Goal: Transaction & Acquisition: Download file/media

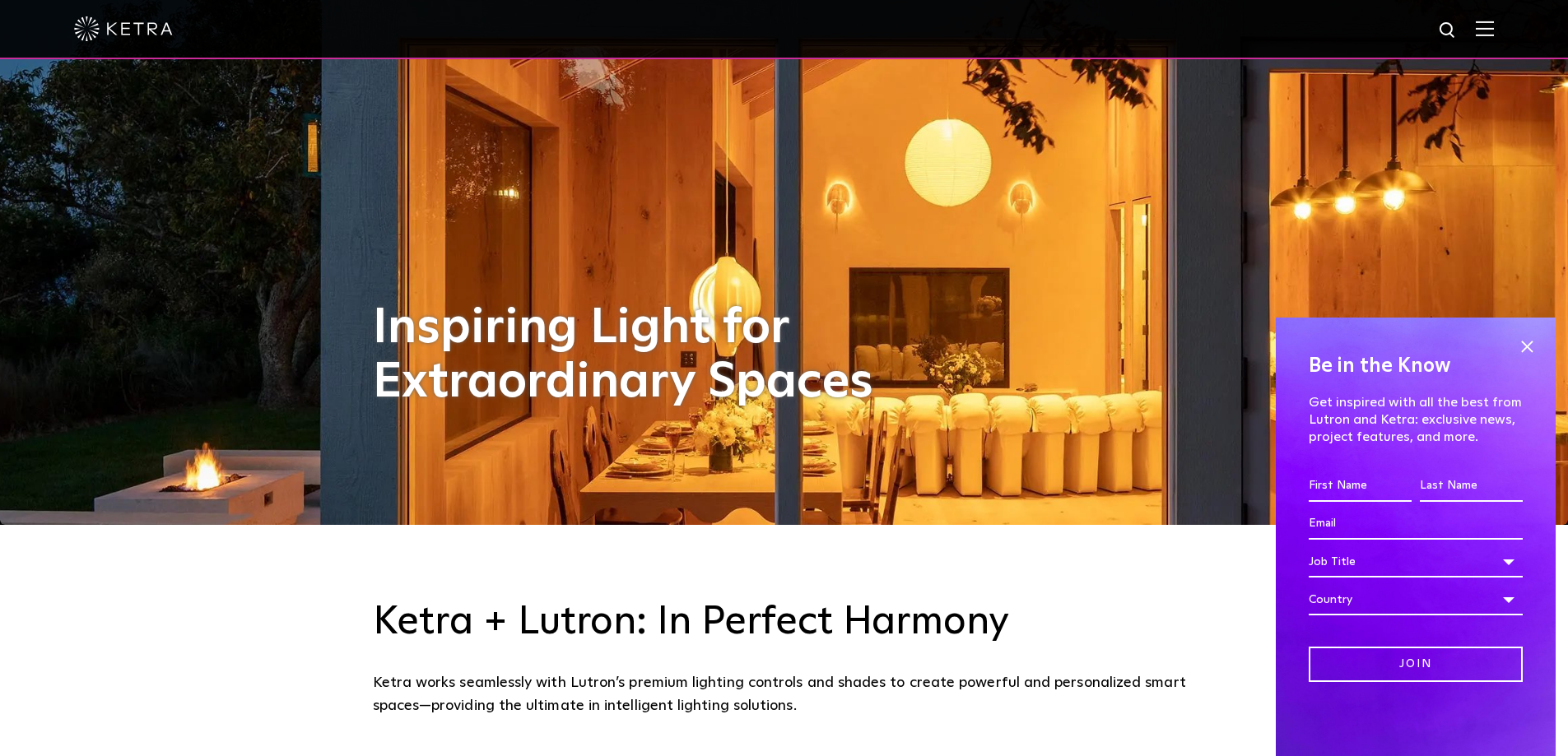
scroll to position [356, 0]
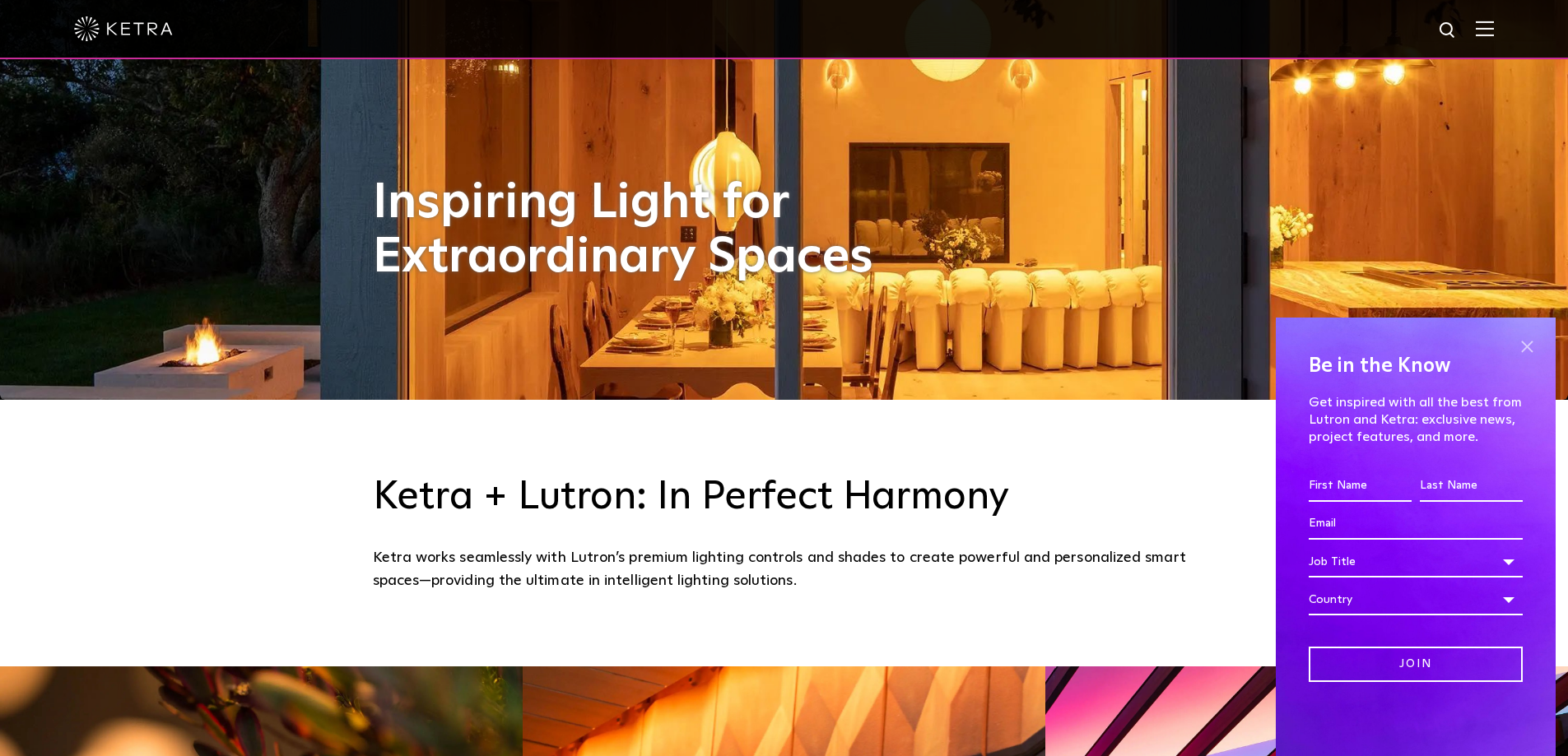
click at [1517, 345] on span at bounding box center [1527, 346] width 25 height 25
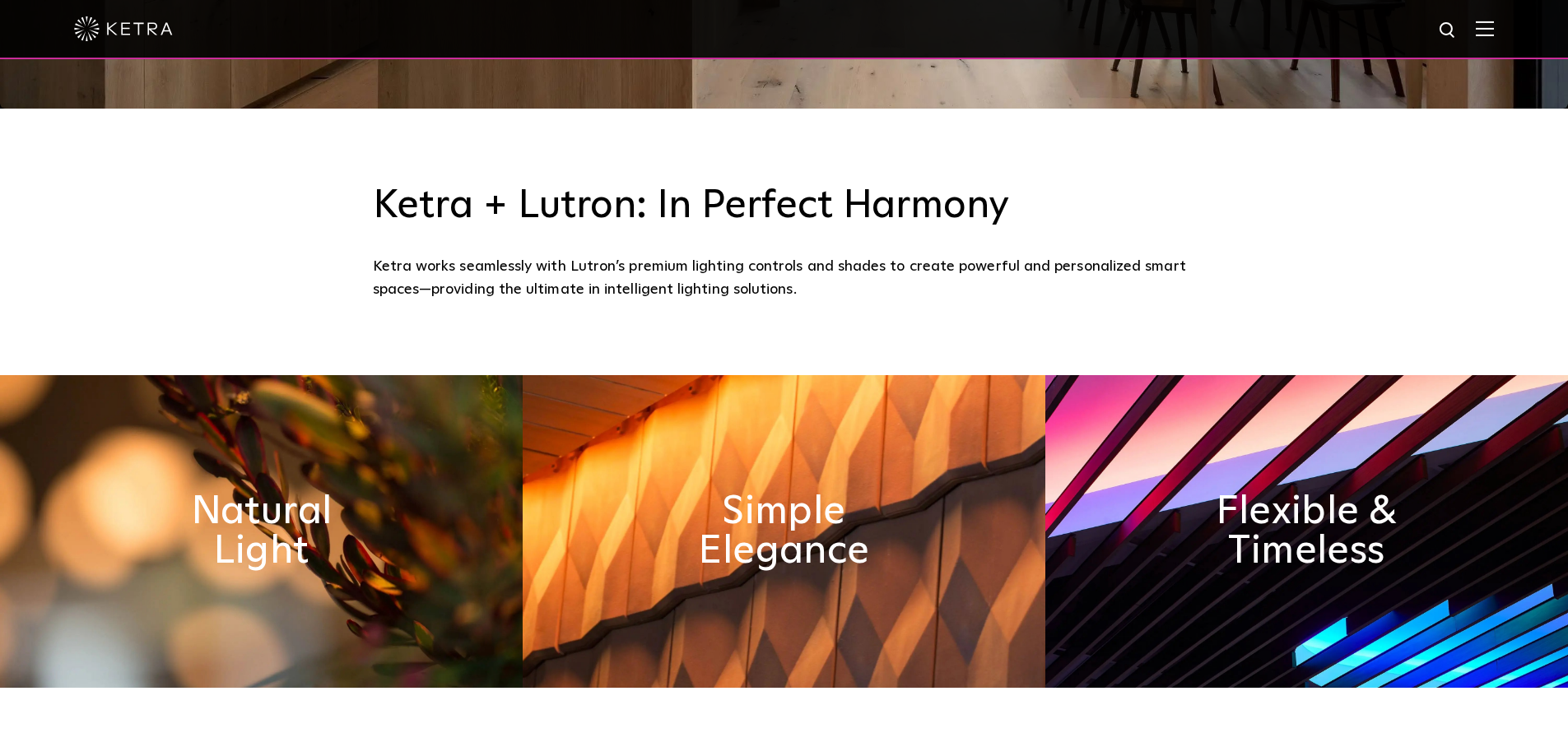
scroll to position [659, 0]
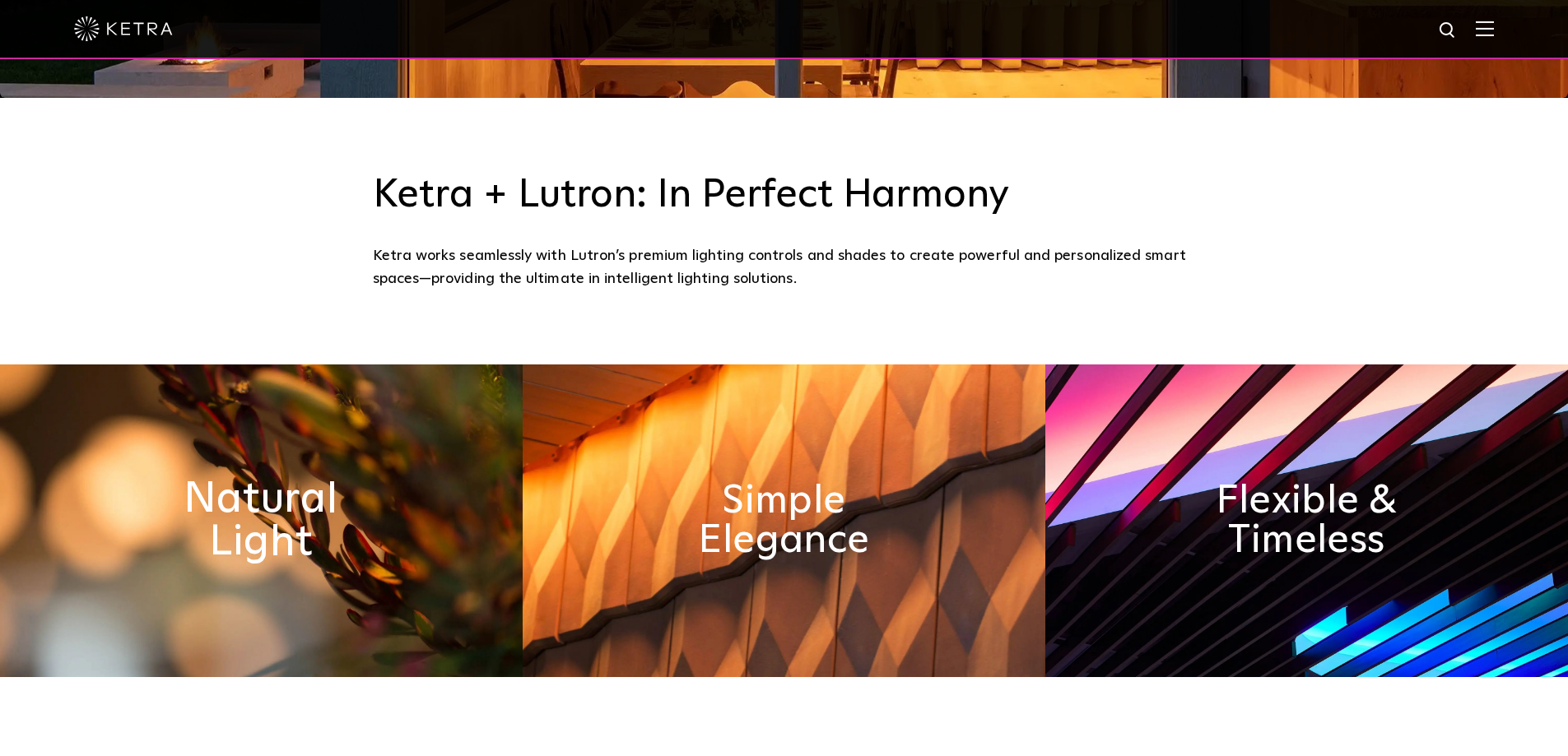
click at [279, 511] on h2 "Natural Light" at bounding box center [261, 521] width 269 height 86
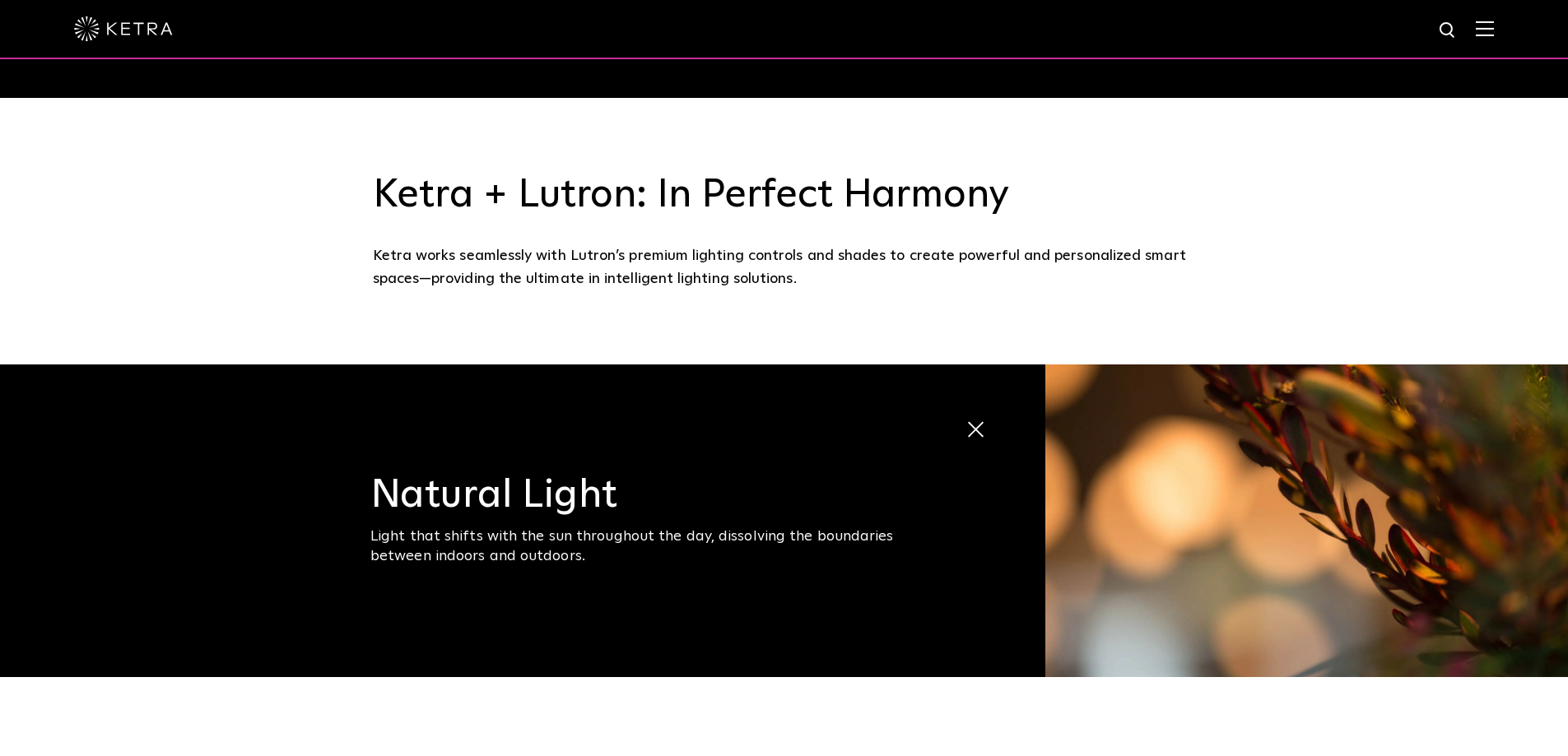
click at [1466, 500] on img at bounding box center [1307, 521] width 523 height 313
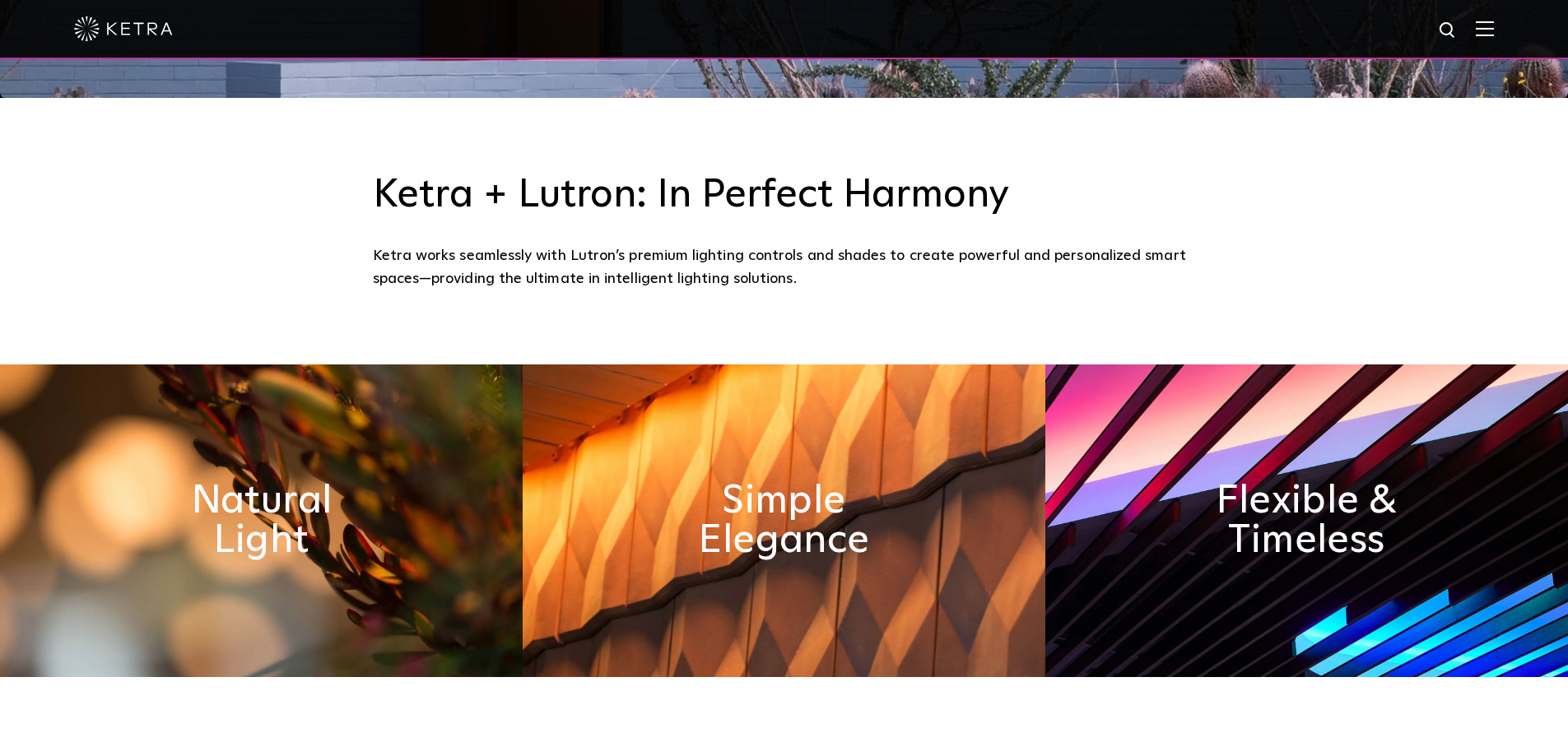
click at [871, 613] on img at bounding box center [784, 521] width 523 height 313
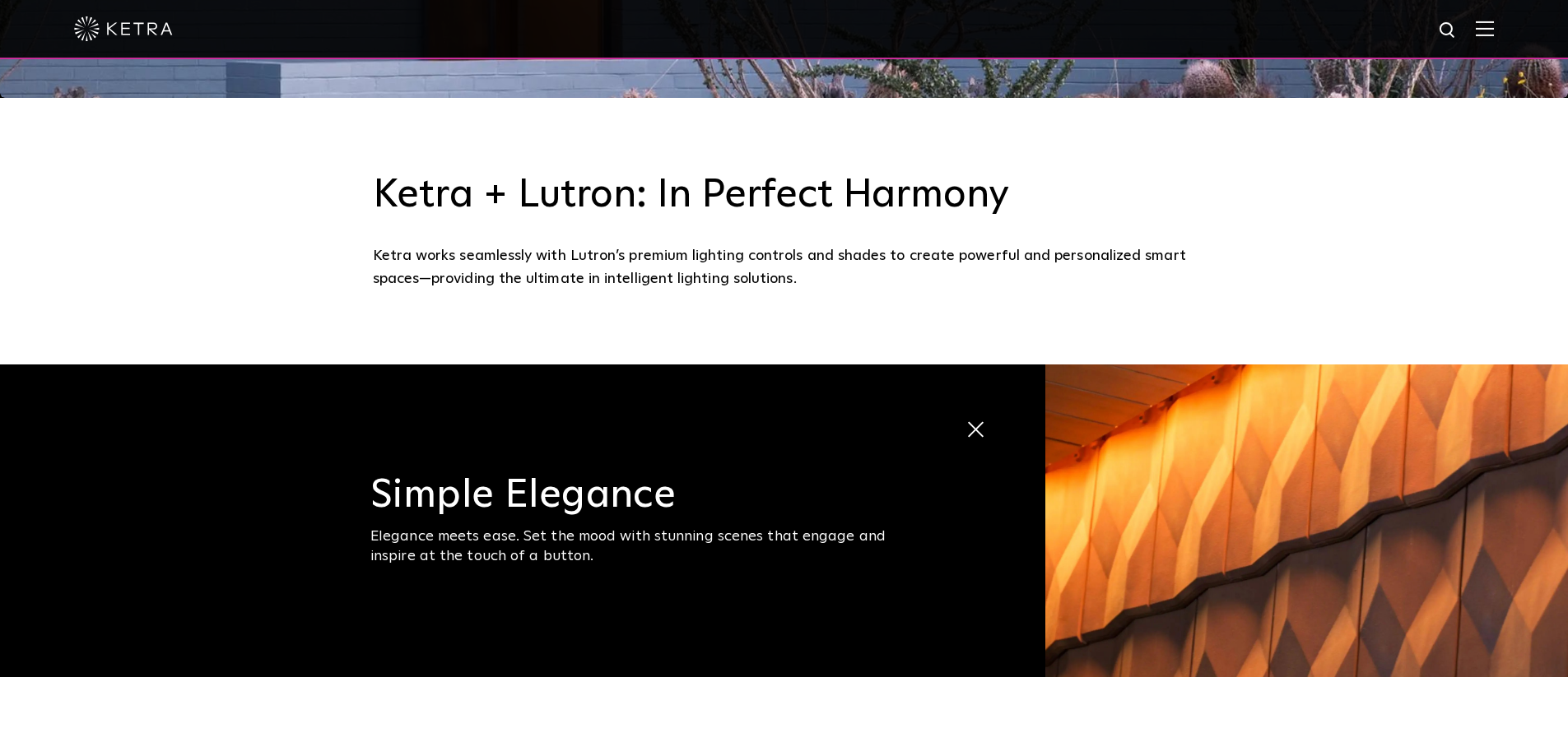
click at [982, 436] on span at bounding box center [979, 430] width 28 height 28
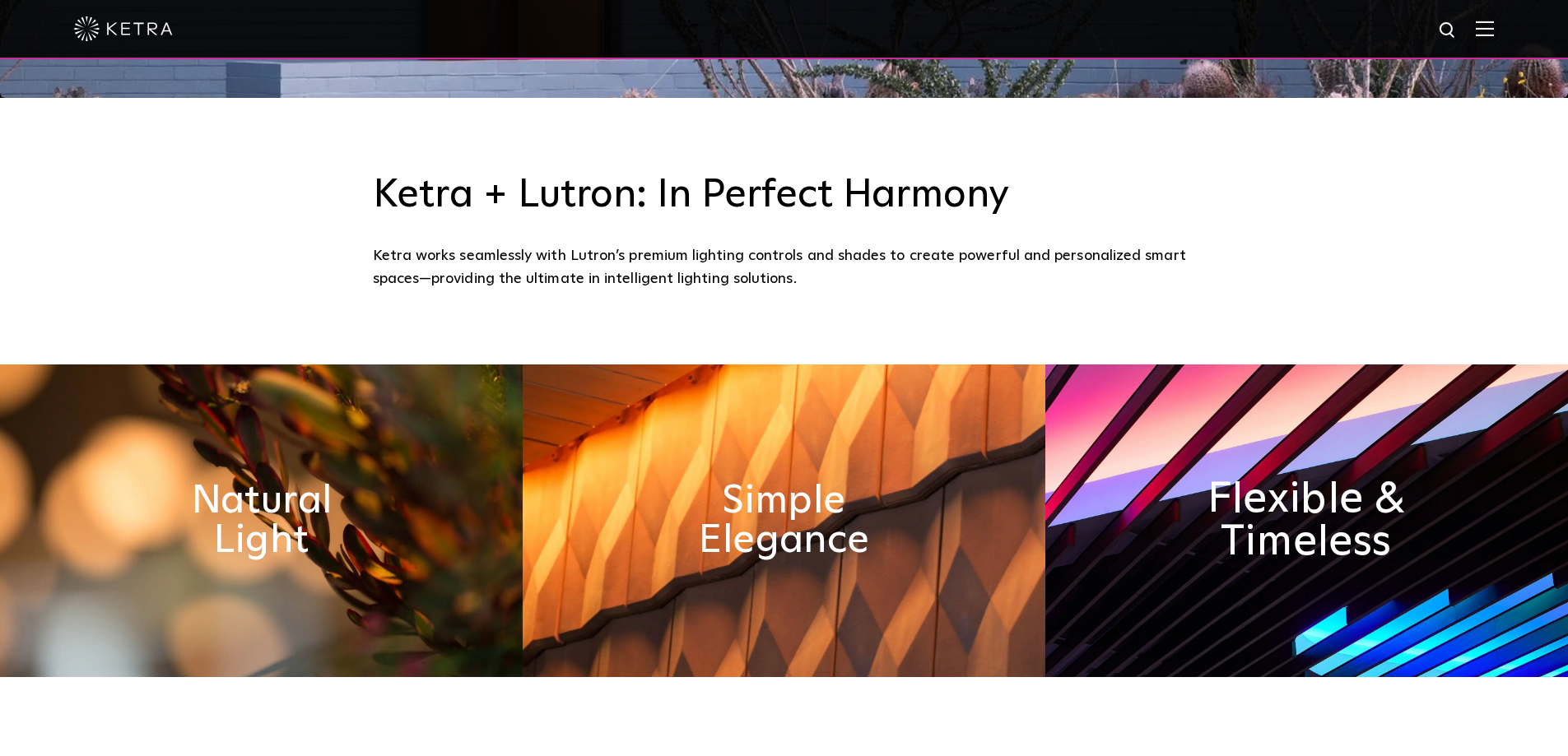
click at [1338, 487] on h2 "Flexible & Timeless" at bounding box center [1307, 521] width 269 height 86
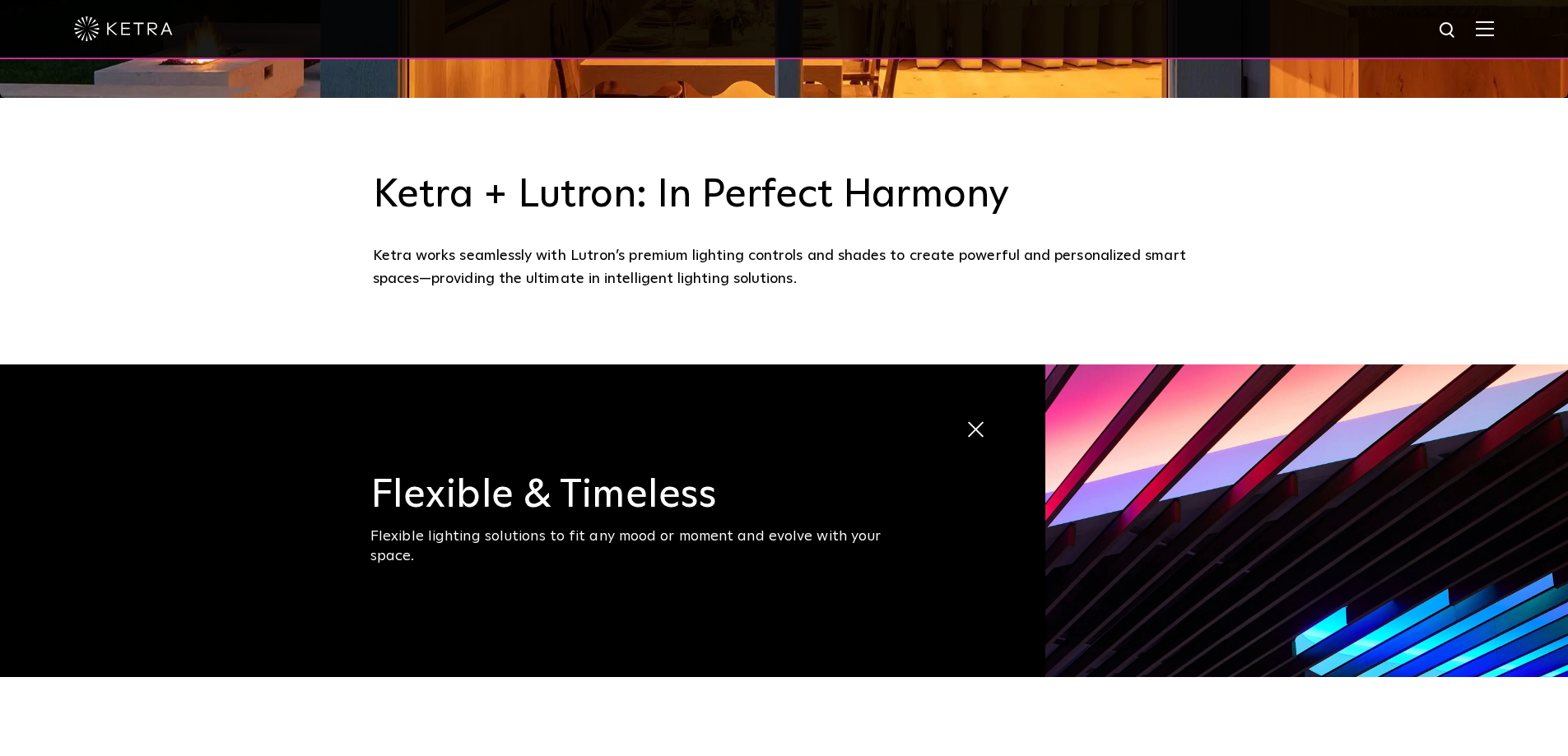
click at [970, 434] on span at bounding box center [979, 430] width 28 height 28
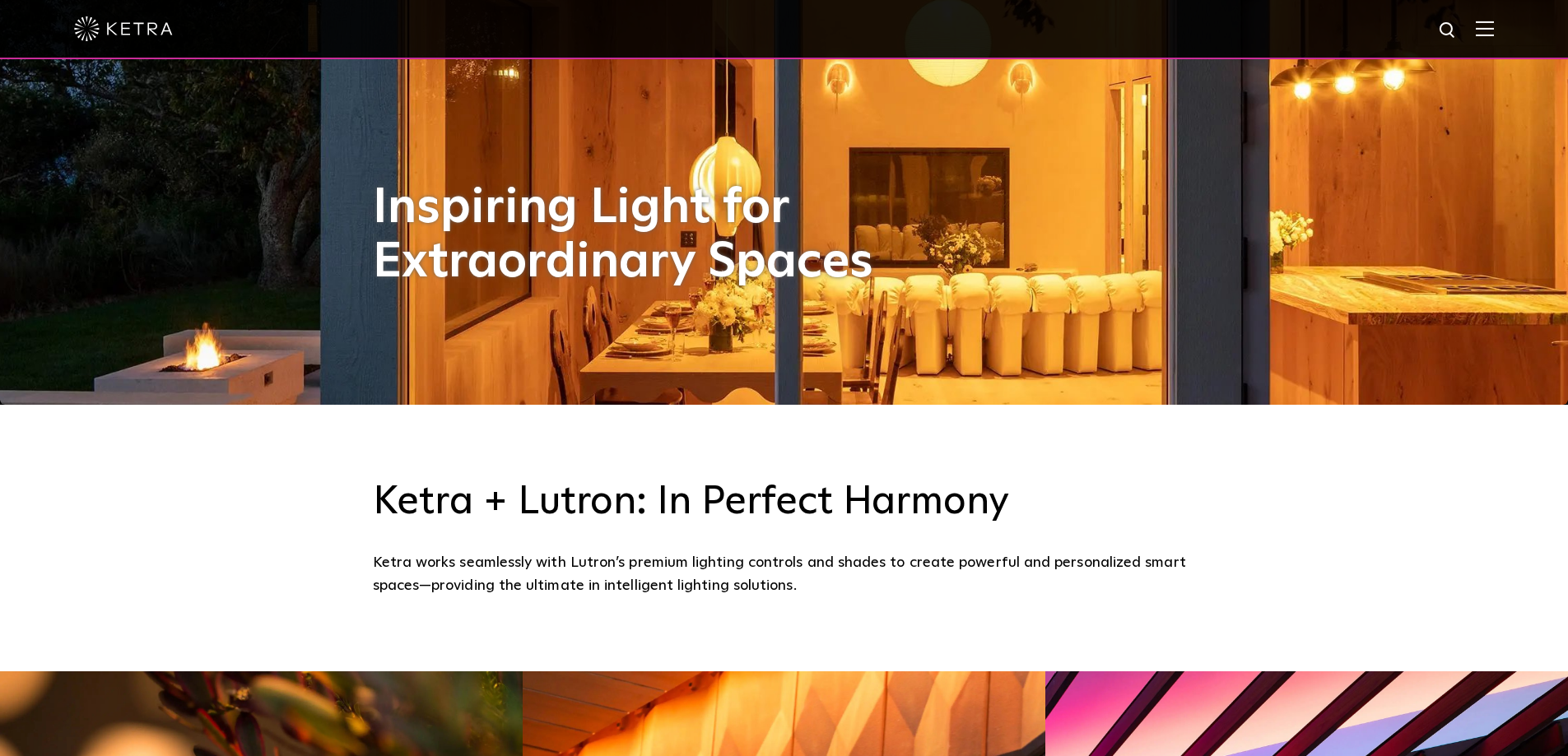
scroll to position [0, 0]
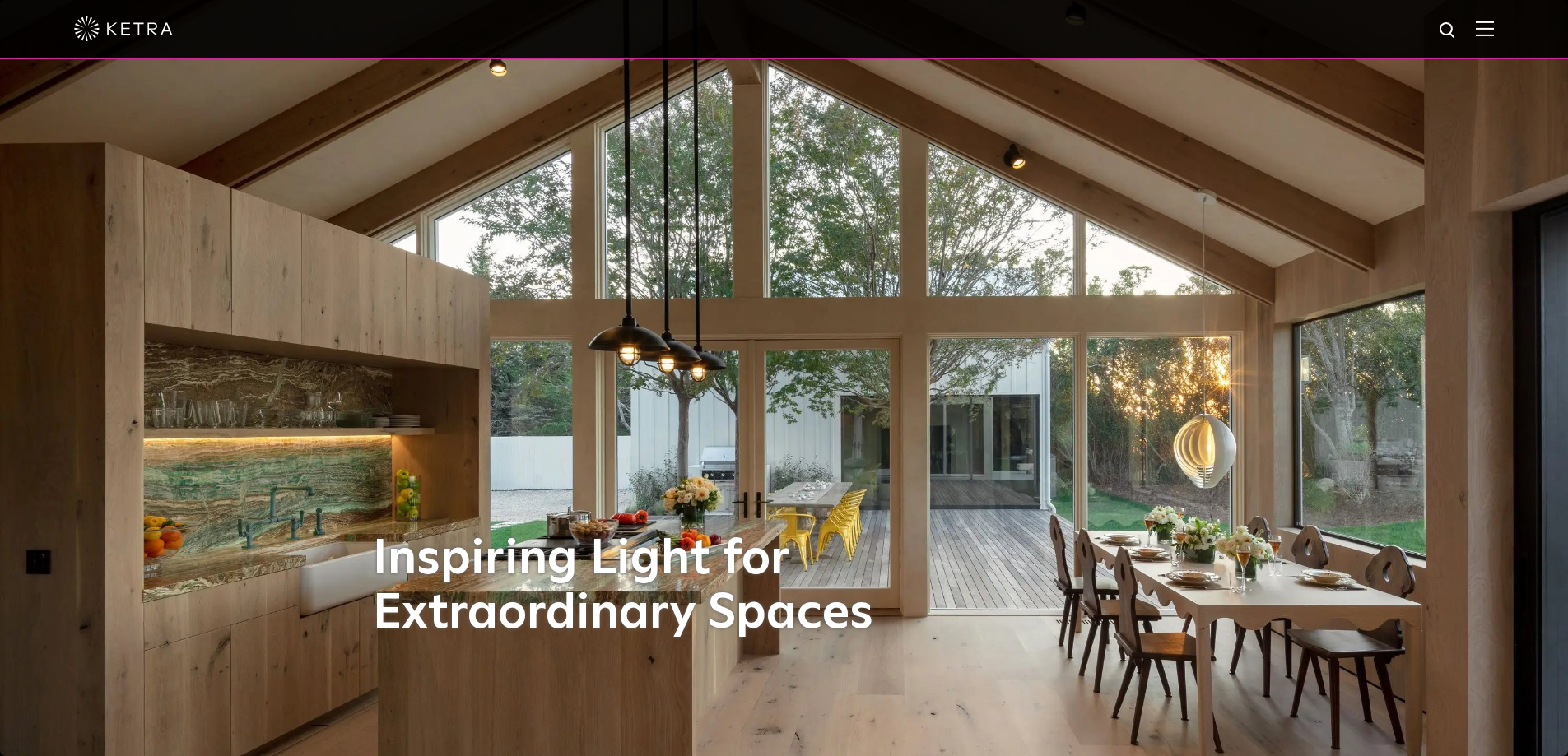
click at [107, 28] on img at bounding box center [123, 29] width 98 height 25
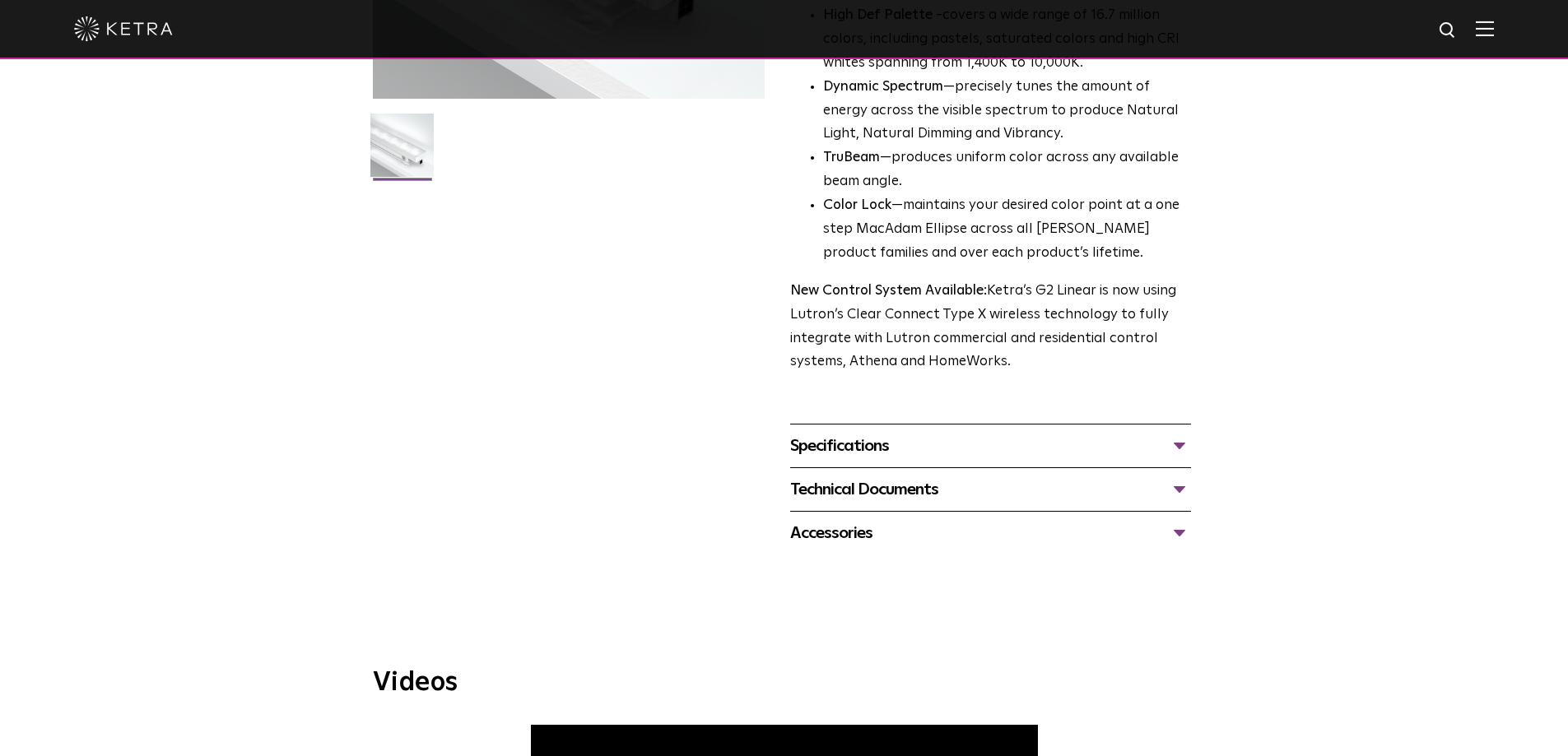
scroll to position [439, 0]
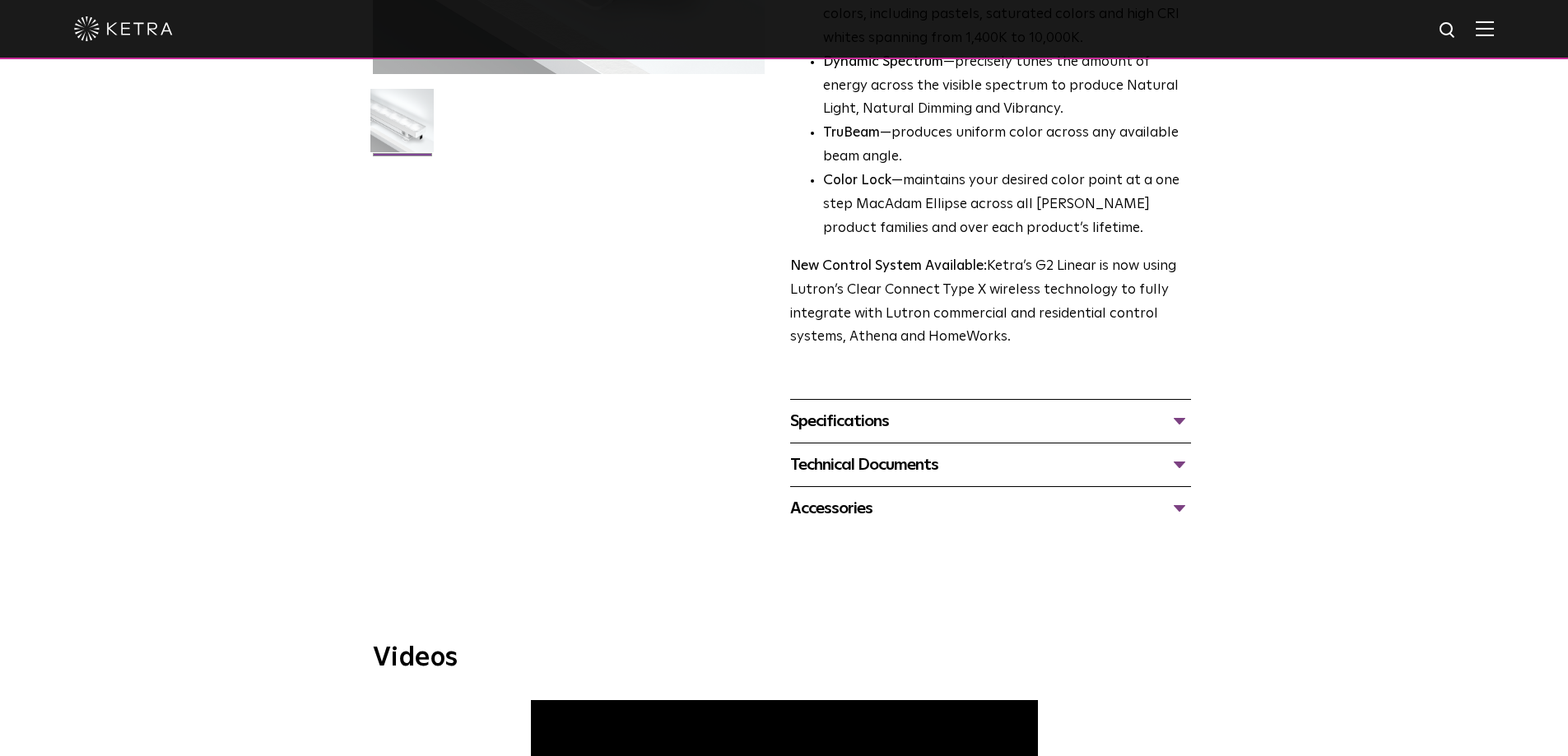
click at [1060, 432] on div "Specifications" at bounding box center [991, 421] width 401 height 27
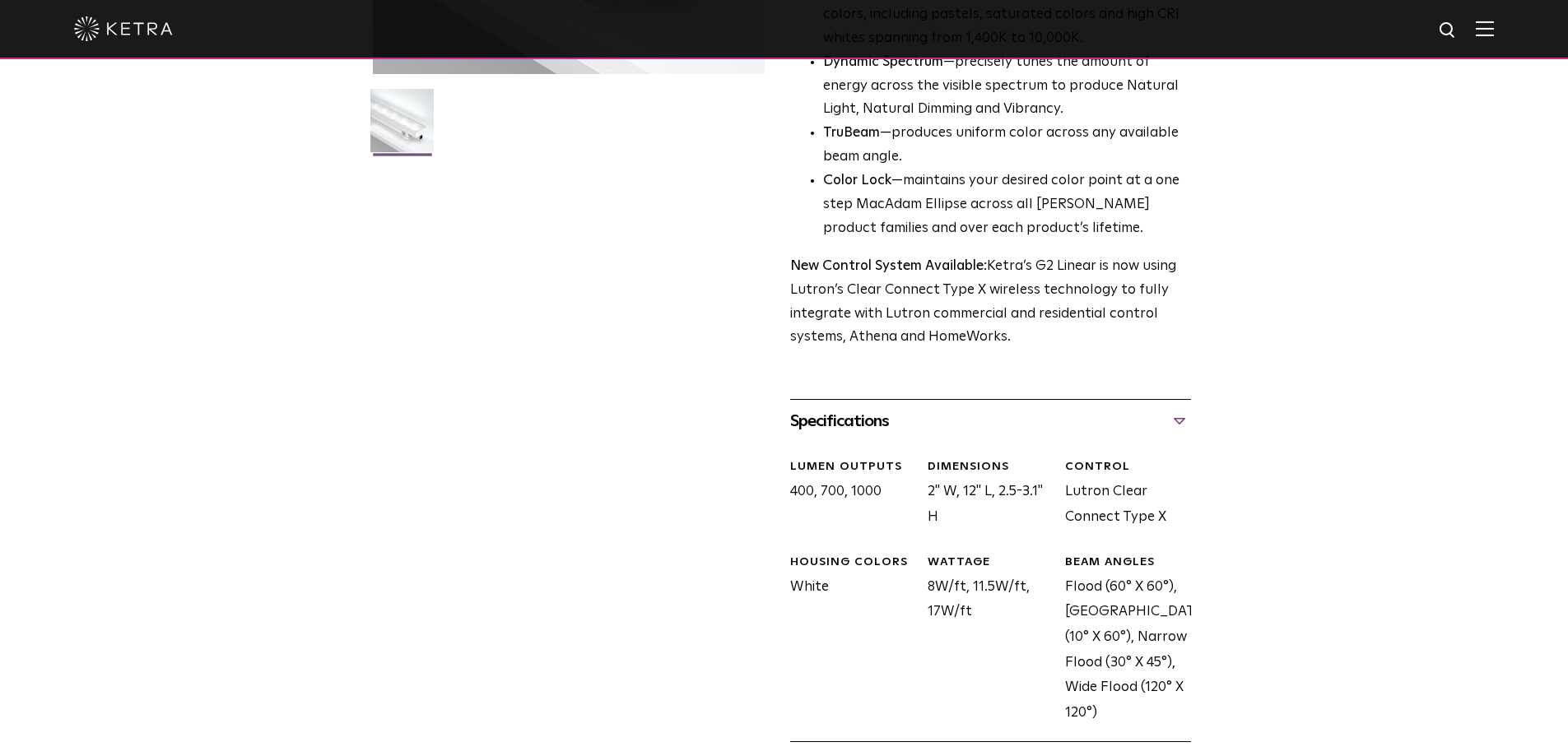
click at [1060, 432] on div "Specifications" at bounding box center [991, 421] width 401 height 27
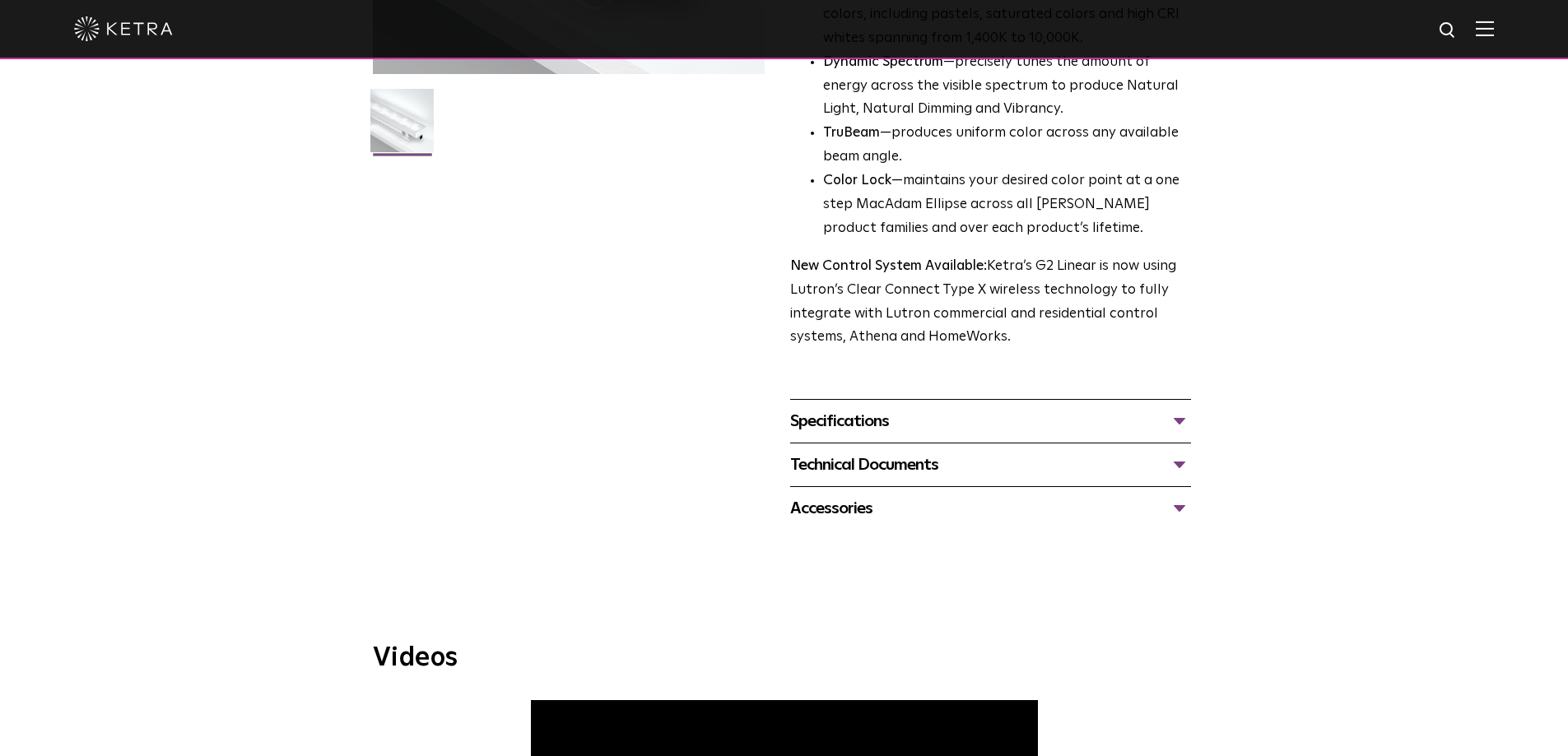
click at [1060, 432] on div "Specifications" at bounding box center [991, 421] width 401 height 27
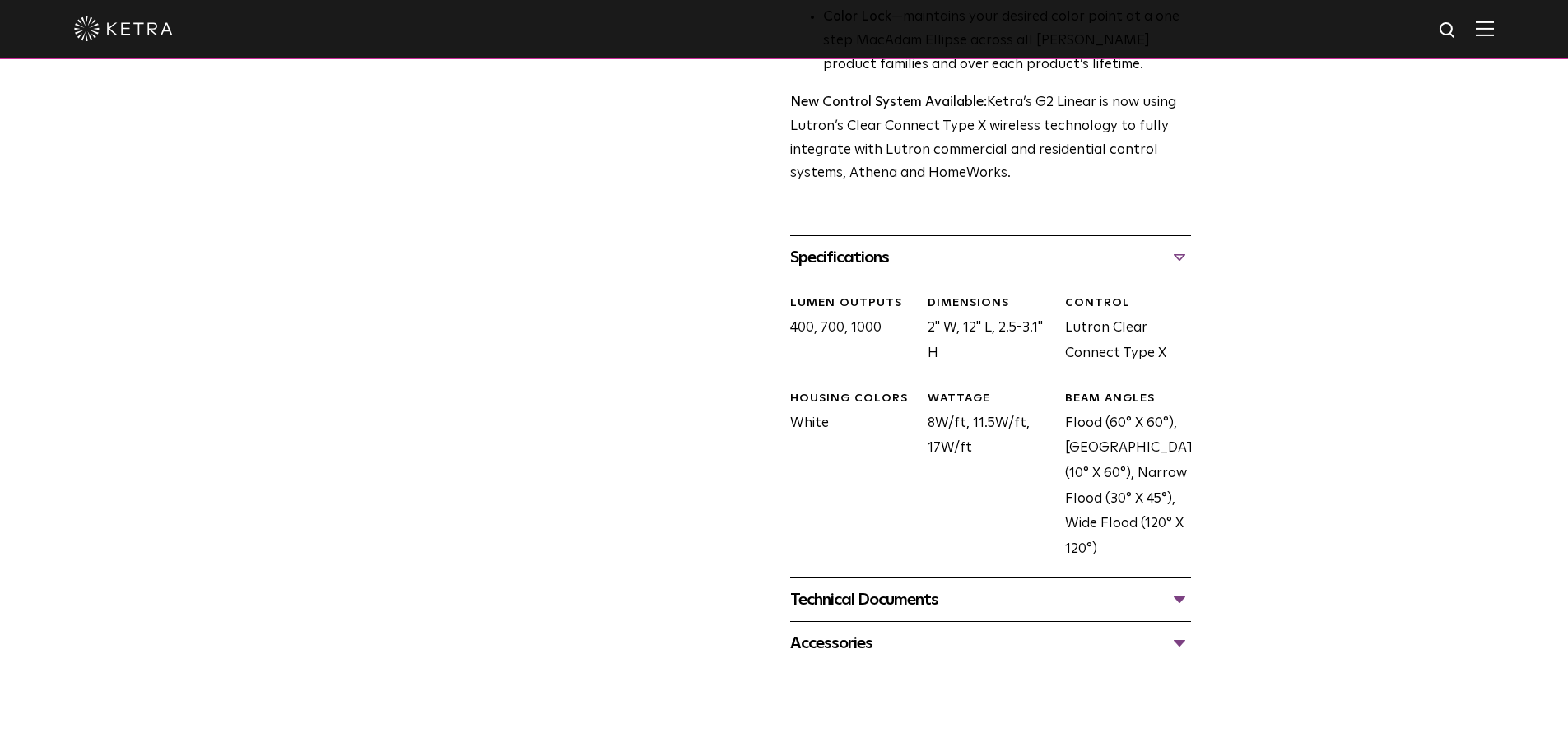
scroll to position [659, 0]
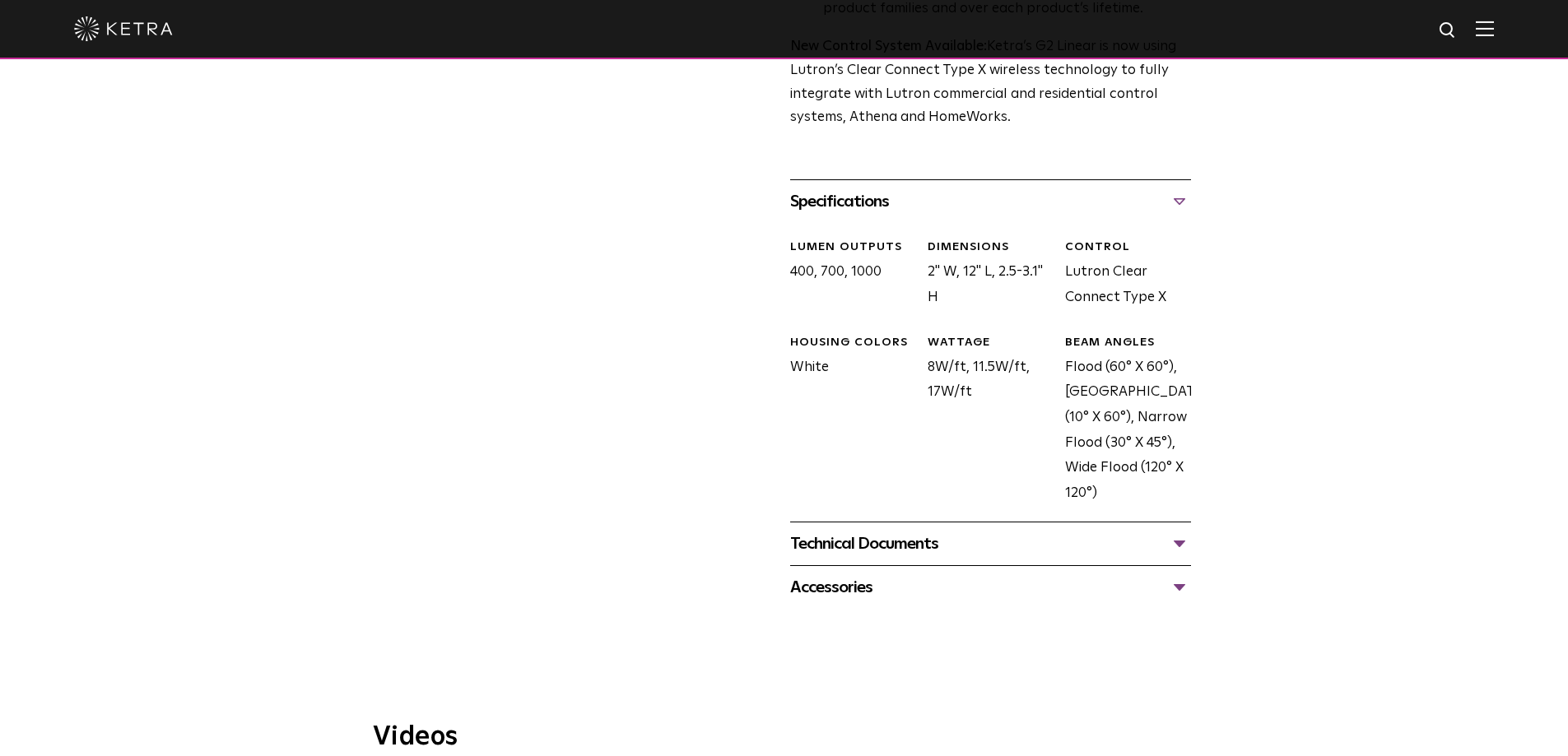
click at [1069, 543] on div "Technical Documents" at bounding box center [991, 544] width 401 height 27
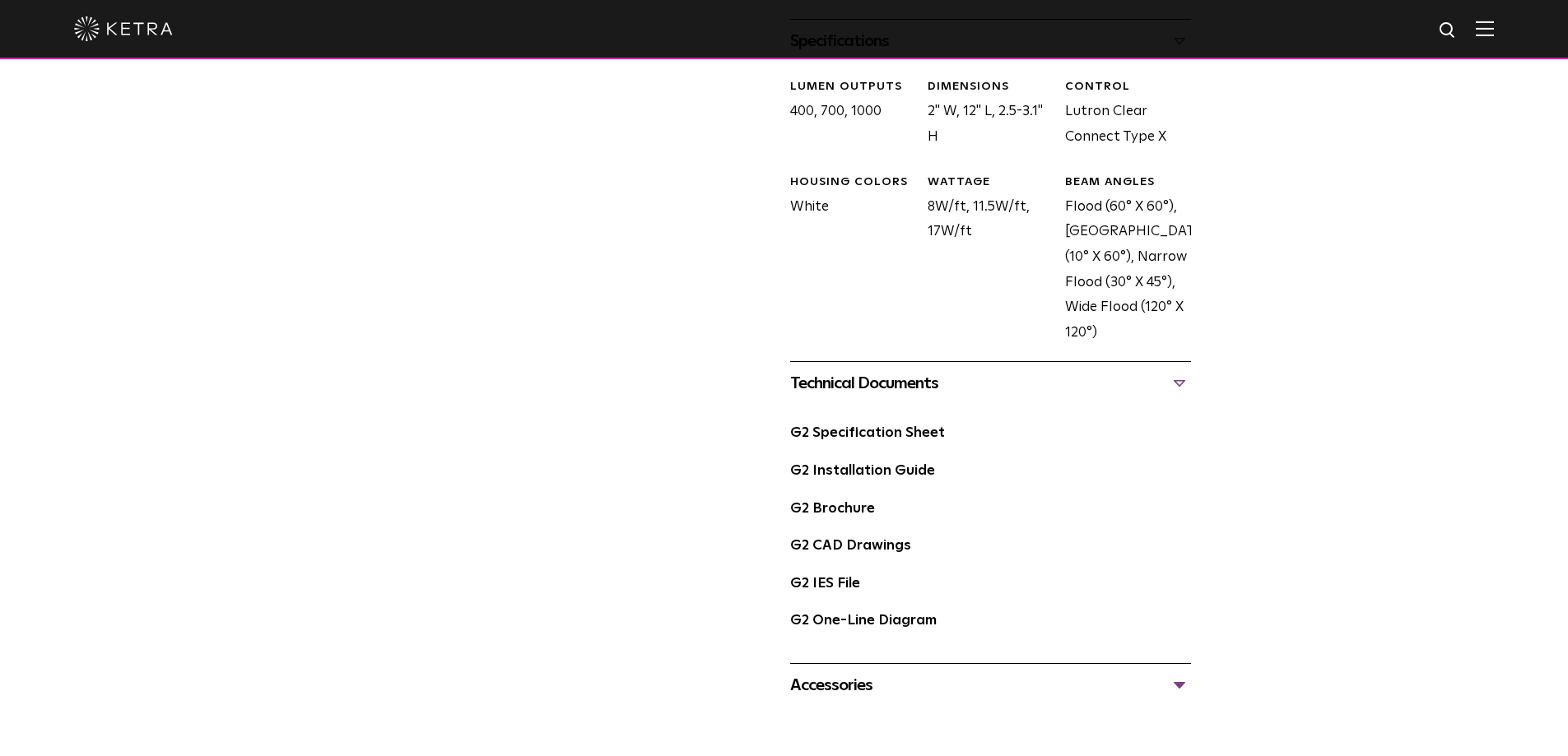
scroll to position [877, 0]
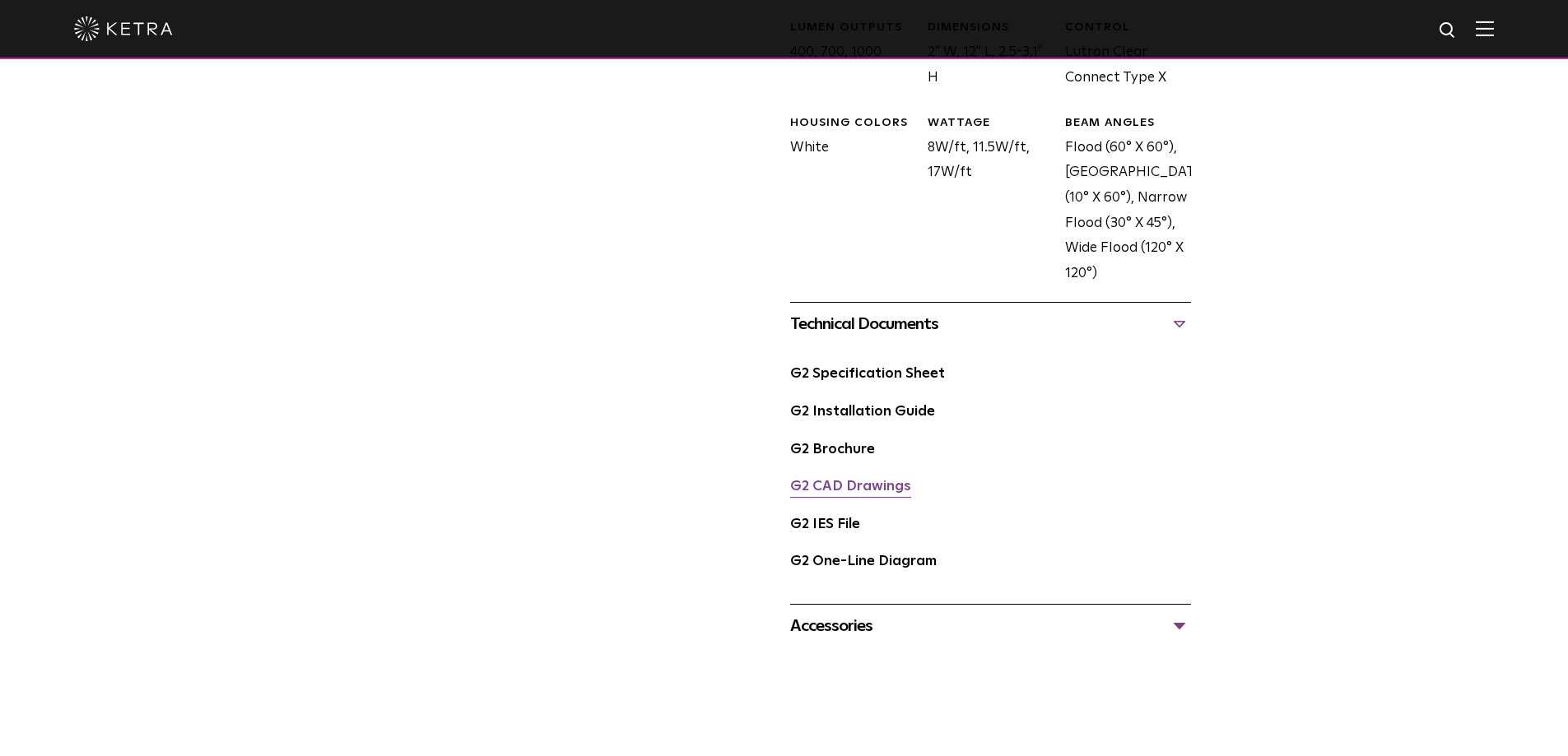
click at [859, 487] on link "G2 CAD Drawings" at bounding box center [850, 486] width 121 height 14
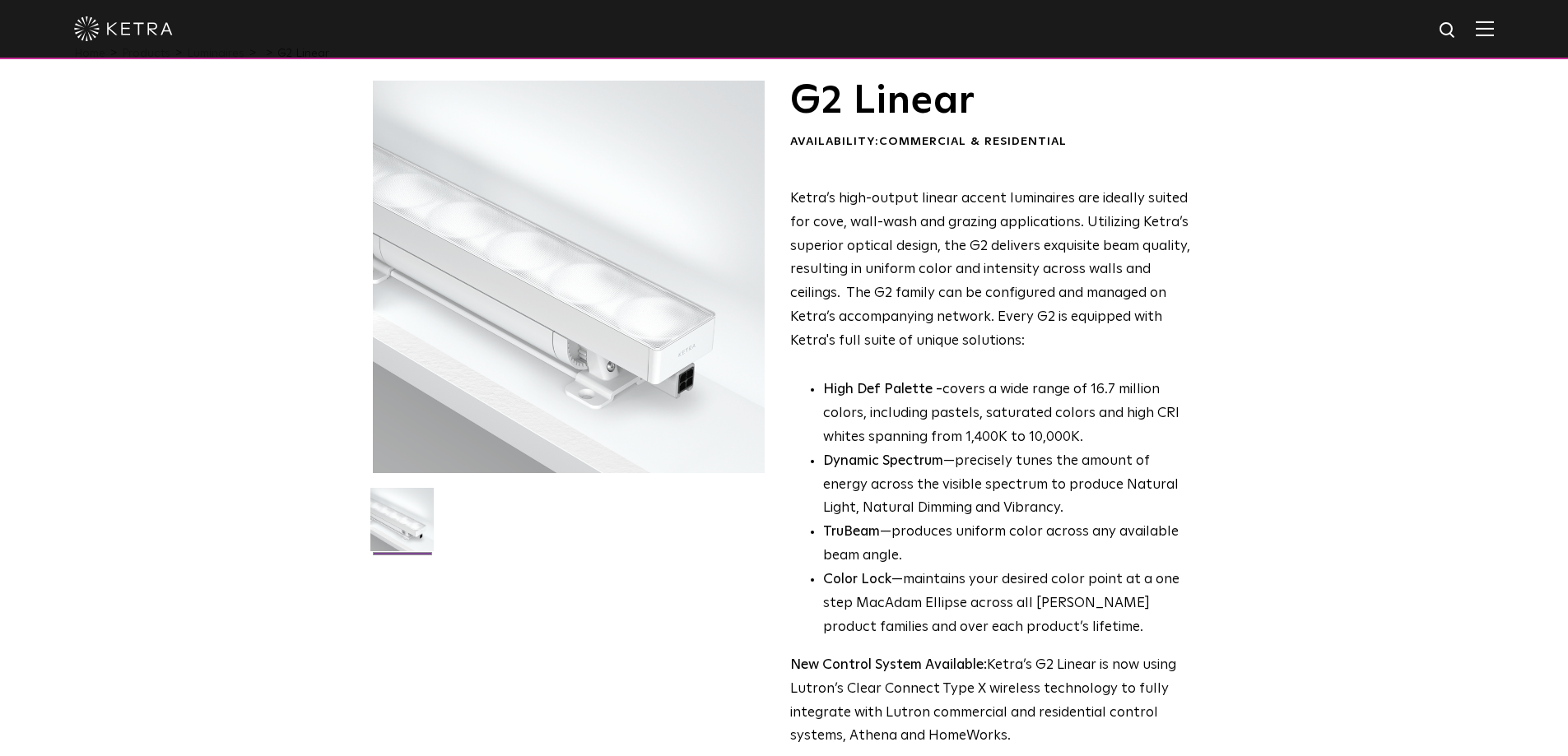
scroll to position [0, 0]
